Goal: Information Seeking & Learning: Learn about a topic

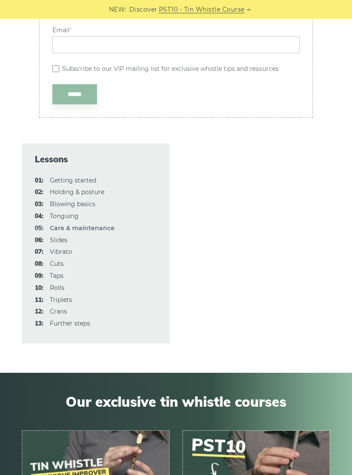
scroll to position [1426, 0]
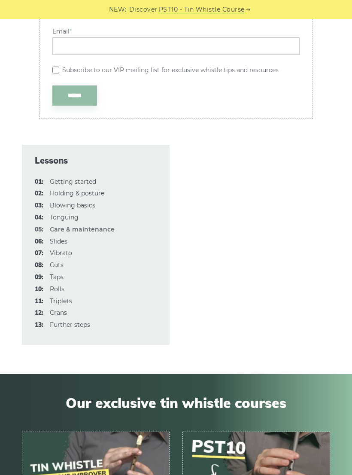
click at [57, 185] on link "01: Getting started" at bounding box center [73, 182] width 46 height 8
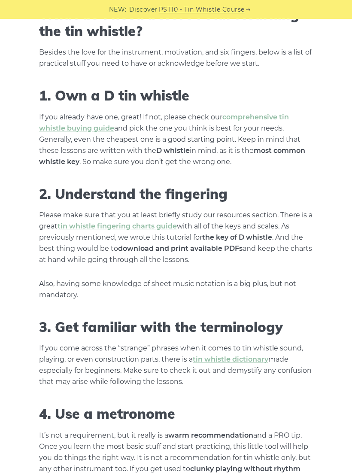
scroll to position [415, 0]
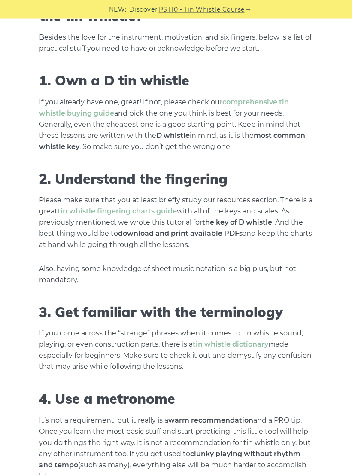
click at [112, 209] on link "tin whistle fingering charts guide" at bounding box center [116, 211] width 119 height 8
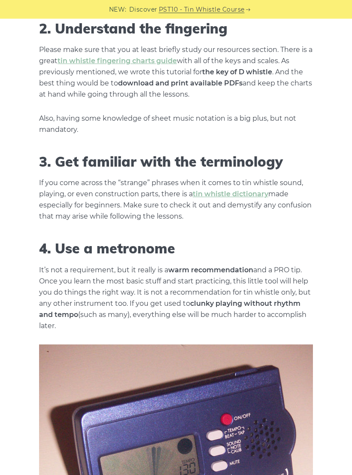
scroll to position [587, 0]
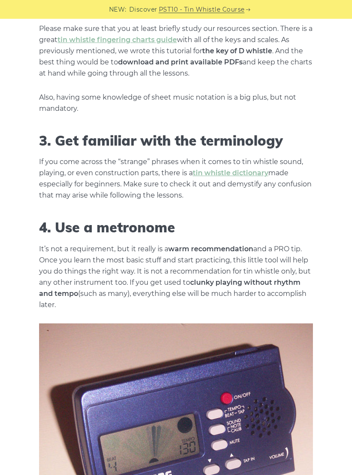
click at [223, 171] on link "tin whistle dictionary" at bounding box center [231, 173] width 76 height 8
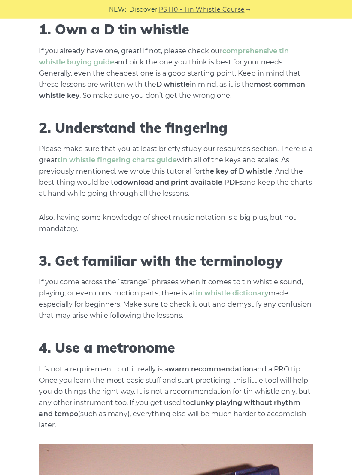
scroll to position [456, 0]
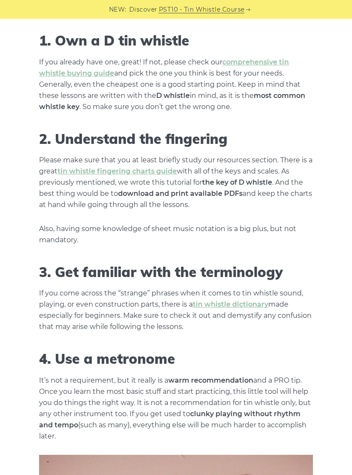
click at [217, 301] on link "tin whistle dictionary" at bounding box center [231, 304] width 76 height 8
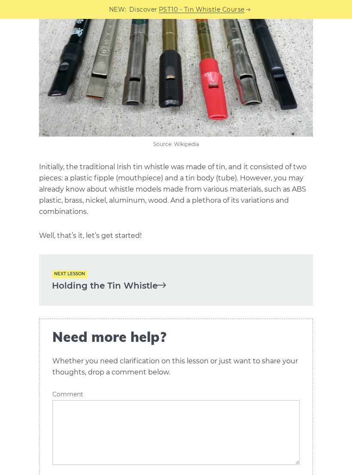
scroll to position [1430, 0]
click at [103, 278] on link "Holding the Tin Whistle" at bounding box center [176, 285] width 248 height 14
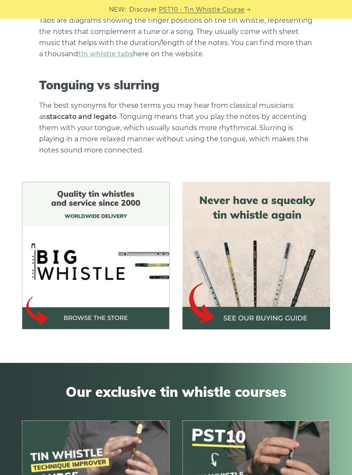
scroll to position [3131, 0]
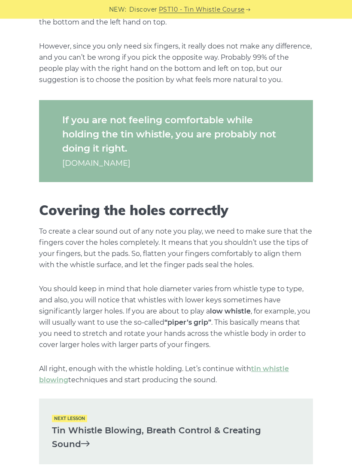
scroll to position [826, 0]
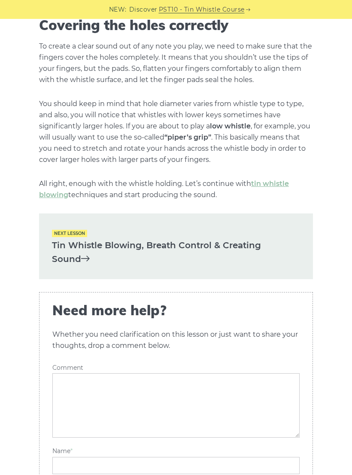
scroll to position [1007, 0]
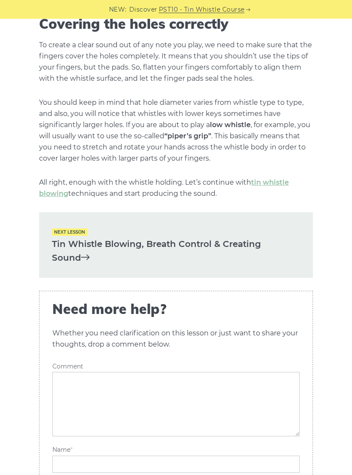
click at [90, 244] on link "Tin Whistle Blowing, Breath Control & Creating Sound" at bounding box center [176, 251] width 248 height 28
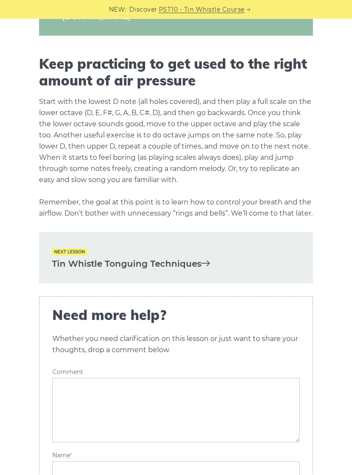
scroll to position [1369, 0]
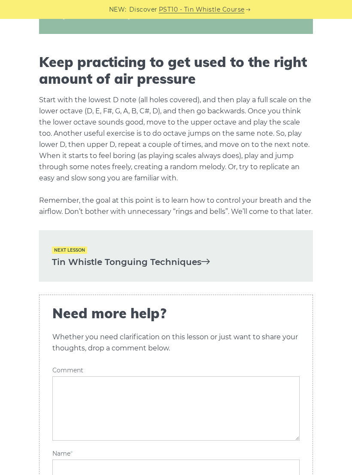
click at [81, 269] on link "Tin Whistle Tonguing Techniques" at bounding box center [176, 262] width 248 height 14
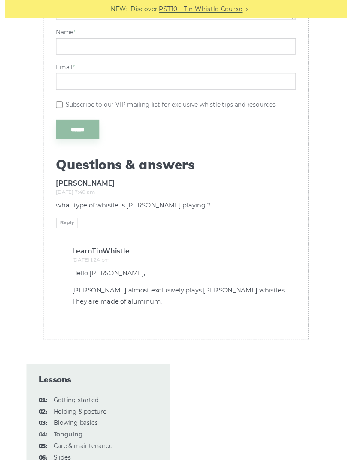
scroll to position [2791, 0]
